Goal: Transaction & Acquisition: Purchase product/service

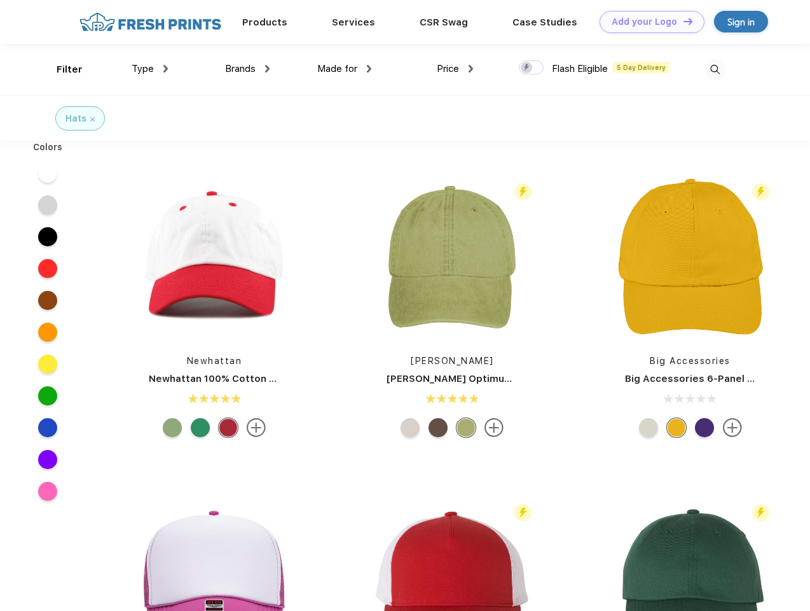
click at [648, 22] on link "Add your Logo Design Tool" at bounding box center [652, 22] width 105 height 22
click at [0, 0] on div "Design Tool" at bounding box center [0, 0] width 0 height 0
click at [683, 21] on link "Add your Logo Design Tool" at bounding box center [652, 22] width 105 height 22
click at [61, 69] on div "Filter" at bounding box center [70, 69] width 26 height 15
click at [150, 69] on span "Type" at bounding box center [143, 68] width 22 height 11
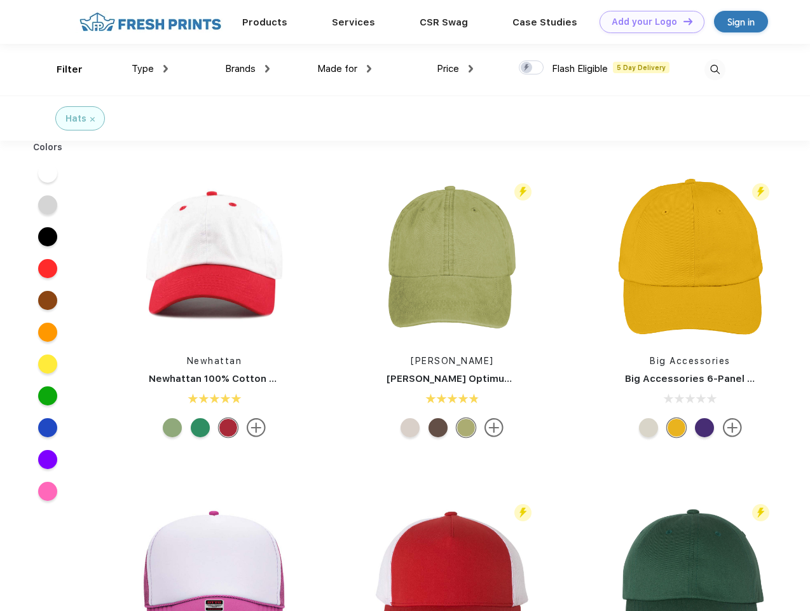
click at [247, 69] on span "Brands" at bounding box center [240, 68] width 31 height 11
click at [345, 69] on span "Made for" at bounding box center [337, 68] width 40 height 11
click at [455, 69] on span "Price" at bounding box center [448, 68] width 22 height 11
click at [532, 68] on div at bounding box center [531, 67] width 25 height 14
click at [527, 68] on input "checkbox" at bounding box center [523, 64] width 8 height 8
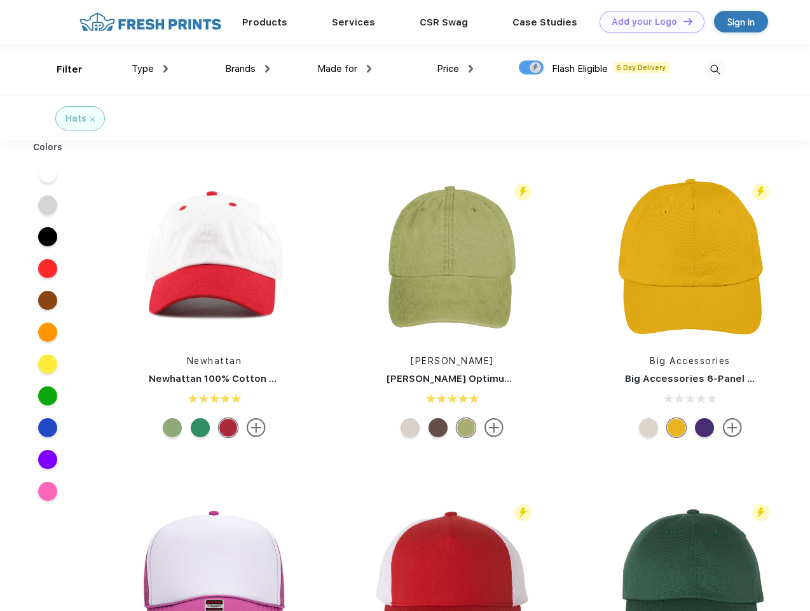
click at [715, 69] on img at bounding box center [715, 69] width 21 height 21
